Goal: Check status: Check status

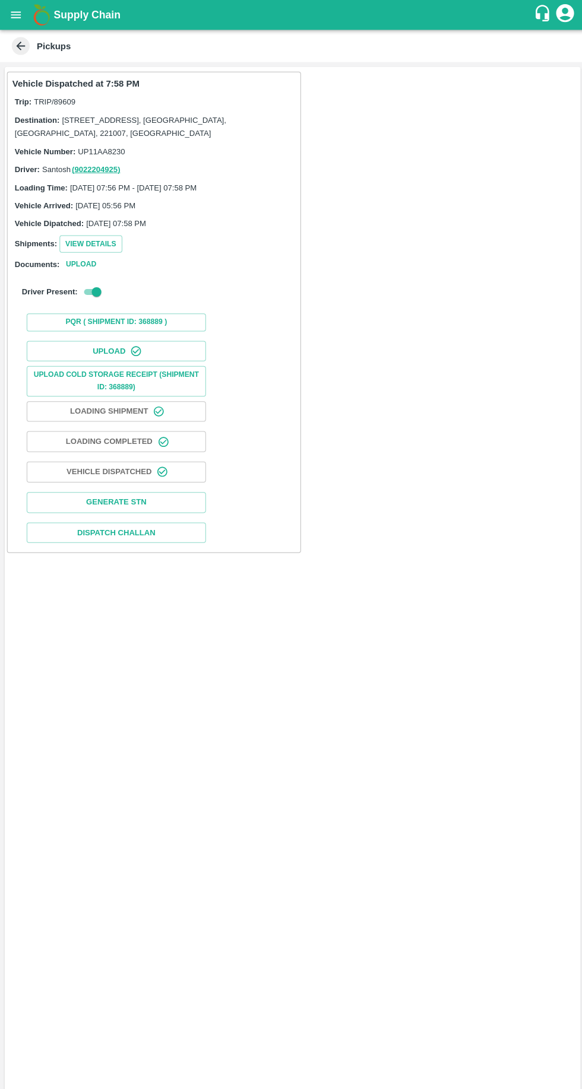
click at [23, 12] on icon "open drawer" at bounding box center [15, 14] width 13 height 13
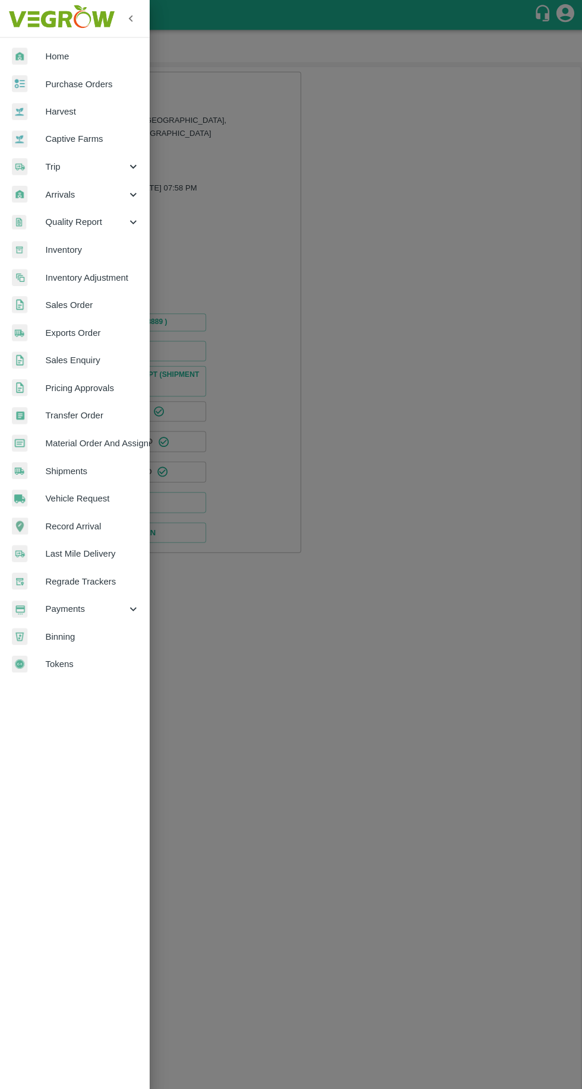
click at [56, 604] on span "Payments" at bounding box center [85, 605] width 81 height 13
click at [131, 633] on span "My Payment Requests" at bounding box center [97, 632] width 84 height 13
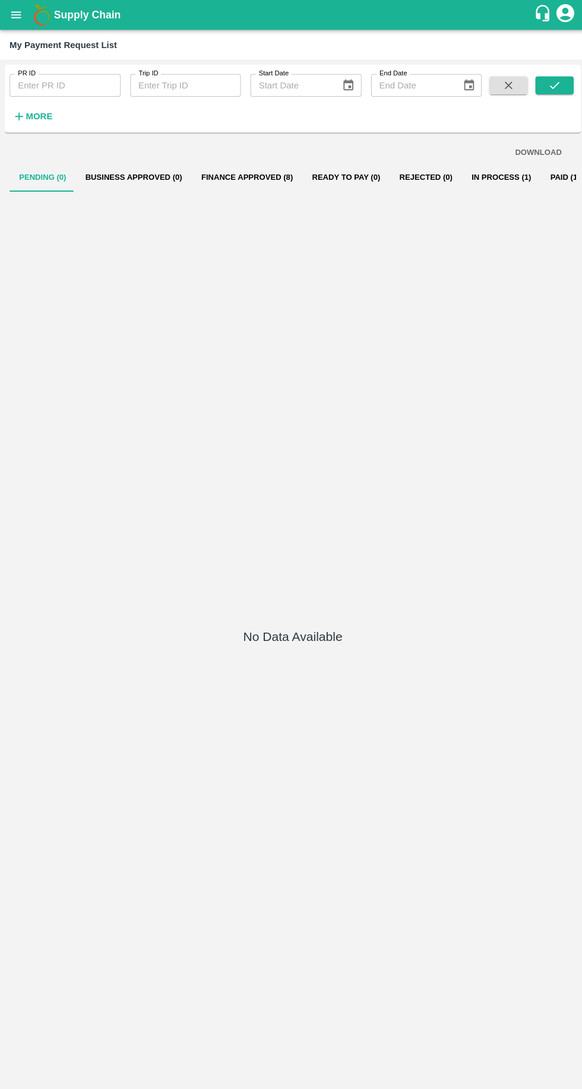
click at [459, 189] on button "In Process (1)" at bounding box center [498, 176] width 78 height 28
click at [476, 184] on button "In Process (1)" at bounding box center [498, 176] width 78 height 28
